Goal: Navigation & Orientation: Find specific page/section

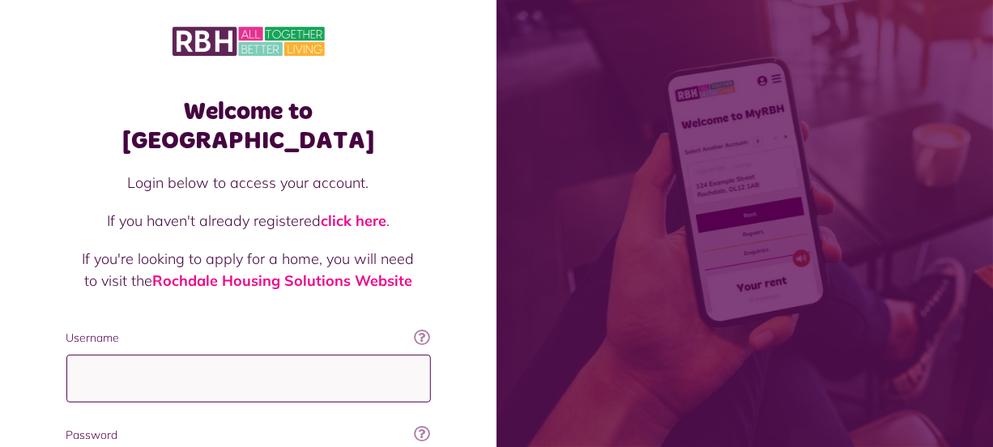
type input "**********"
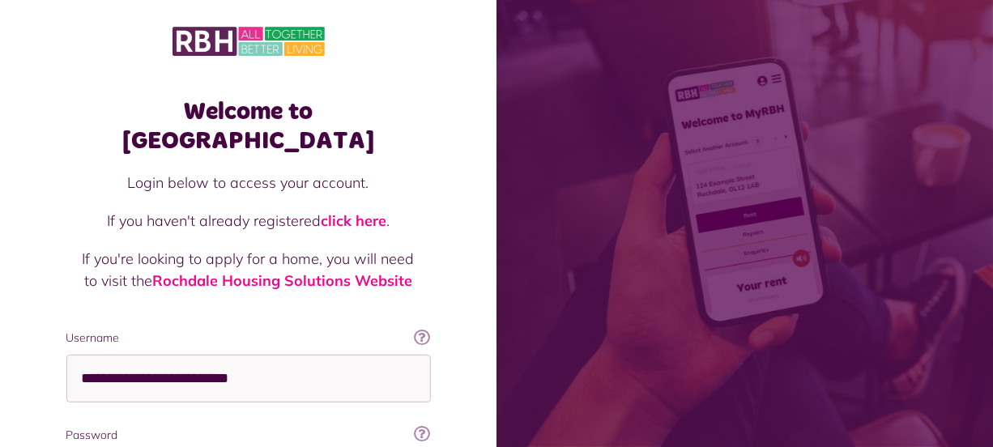
scroll to position [175, 0]
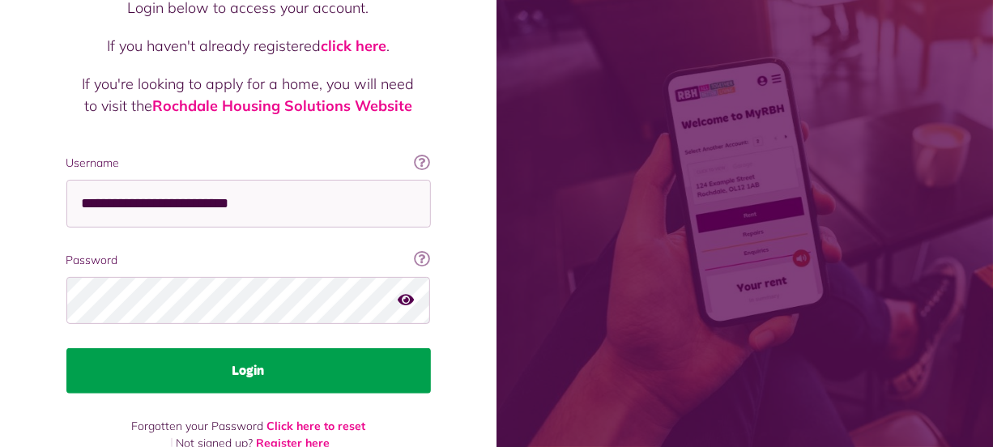
click at [373, 348] on button "Login" at bounding box center [248, 370] width 365 height 45
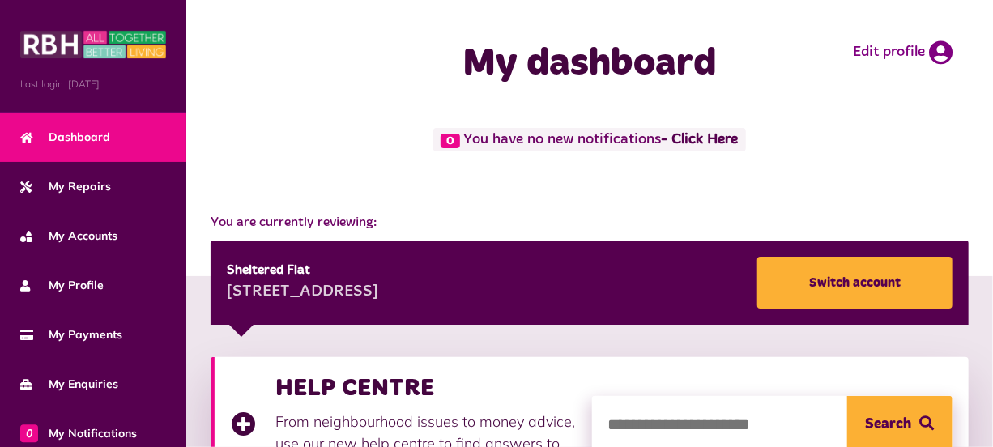
click at [282, 408] on div "HELP CENTRE From neighbourhood issues to money advice, use our new help centre …" at bounding box center [411, 424] width 361 height 103
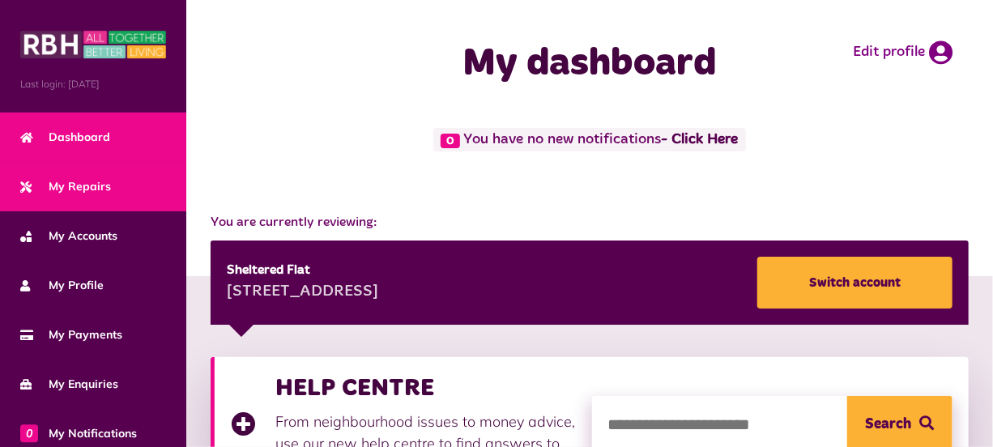
click at [94, 185] on span "My Repairs" at bounding box center [65, 186] width 91 height 17
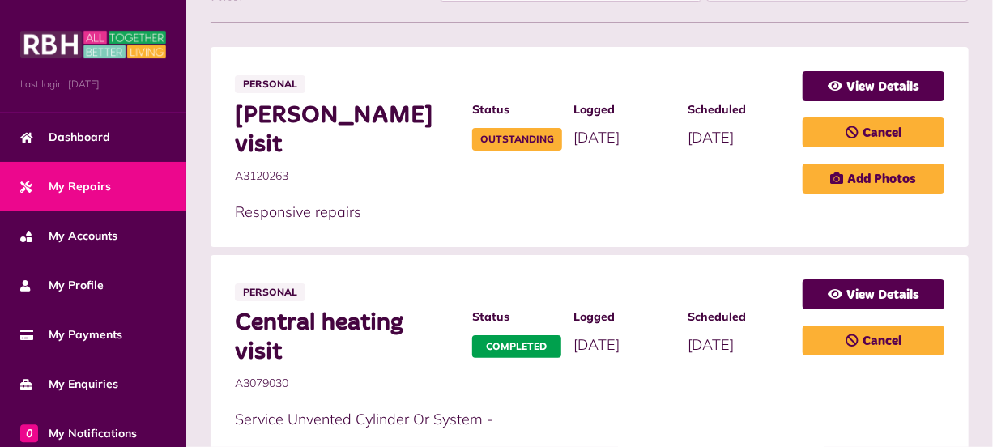
scroll to position [371, 0]
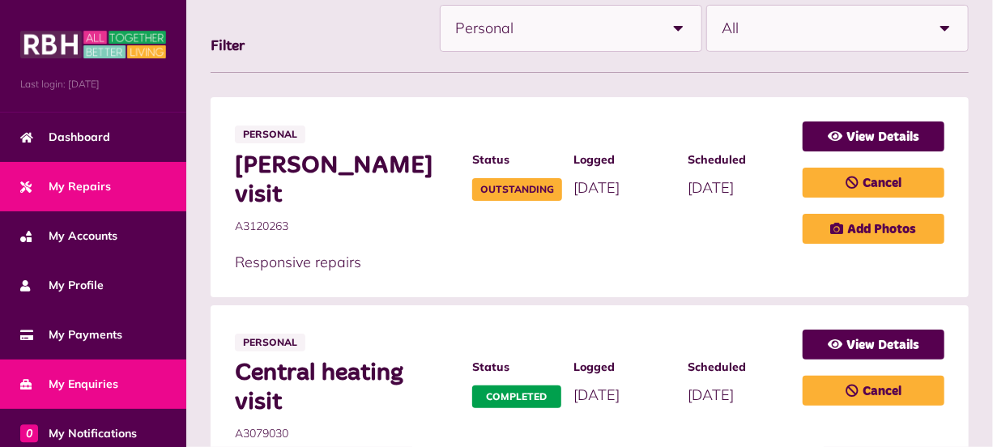
click at [123, 386] on link "My Enquiries" at bounding box center [93, 384] width 186 height 49
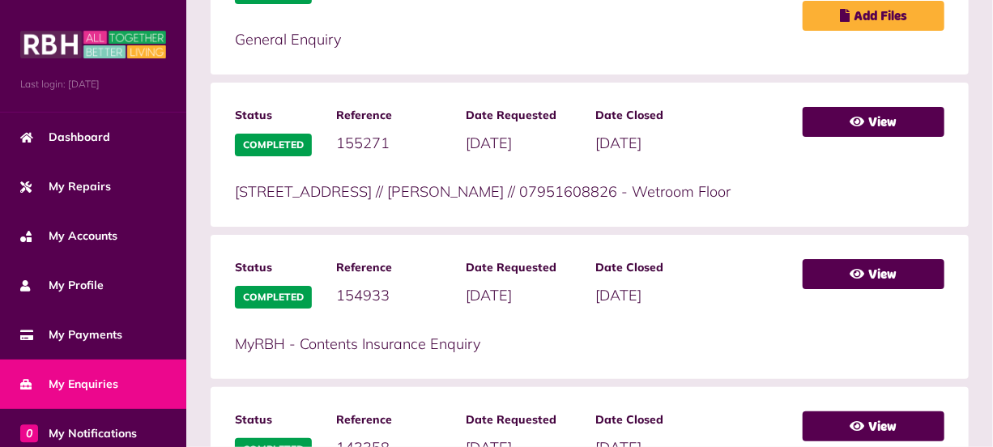
scroll to position [589, 0]
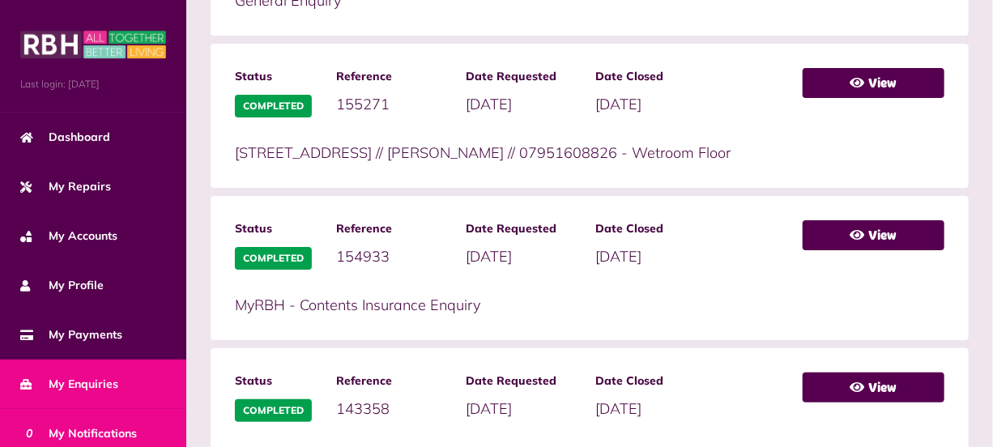
click at [92, 421] on link "0 My Notifications" at bounding box center [93, 433] width 186 height 49
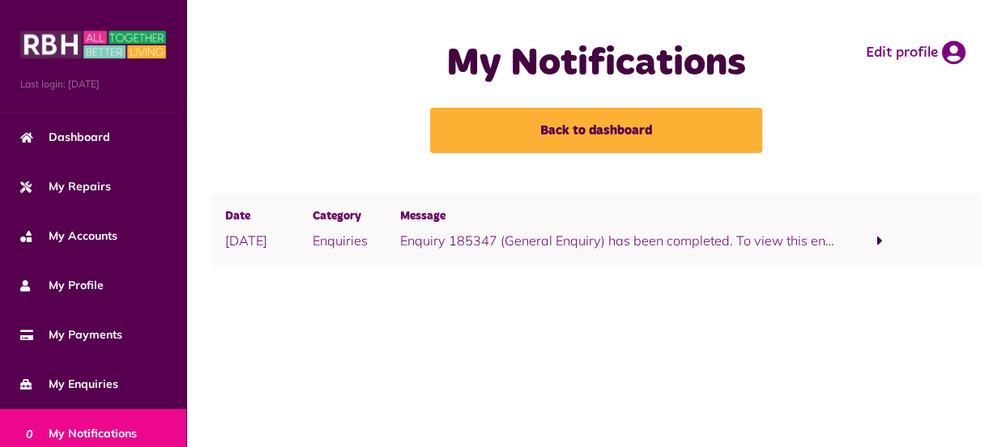
click at [518, 371] on main "My Notifications Back to dashboard Edit profile Date [DATE] Category Enquiries …" at bounding box center [596, 223] width 820 height 447
drag, startPoint x: 915, startPoint y: 267, endPoint x: 899, endPoint y: 258, distance: 18.5
click at [907, 262] on div "Date [DATE] Category Enquiries Message Enquiry 185347 (General Enquiry) has bee…" at bounding box center [596, 234] width 787 height 80
click at [877, 243] on span at bounding box center [880, 240] width 6 height 15
drag, startPoint x: 889, startPoint y: 281, endPoint x: 527, endPoint y: 330, distance: 365.4
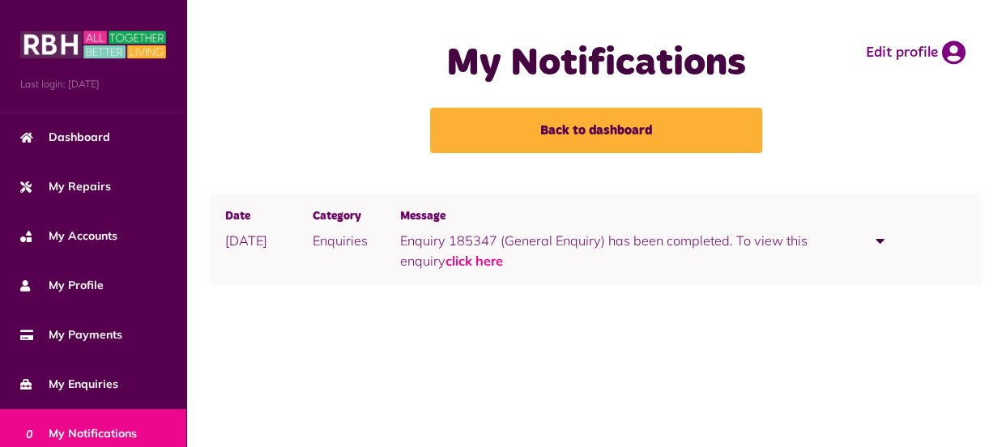
click at [527, 330] on div "Date 12/08/2025 Category Enquiries Message Enquiry 185347 (General Enquiry) has…" at bounding box center [596, 267] width 820 height 147
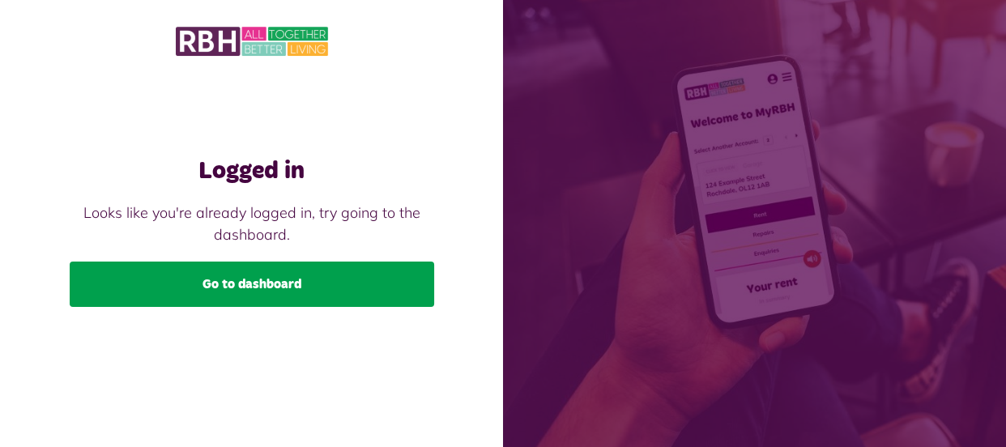
click at [369, 284] on link "Go to dashboard" at bounding box center [252, 284] width 365 height 45
